Goal: Go to known website: Access a specific website the user already knows

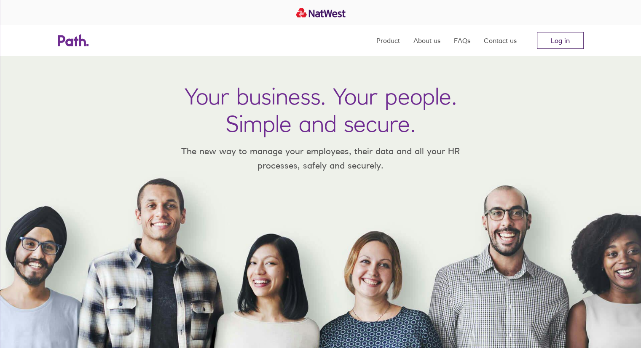
click at [563, 40] on link "Log in" at bounding box center [560, 40] width 47 height 17
click at [554, 45] on link "Log in" at bounding box center [560, 40] width 47 height 17
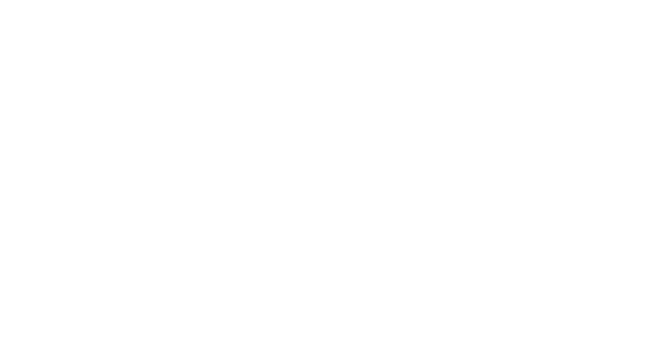
click at [581, 53] on div at bounding box center [323, 174] width 647 height 348
